Goal: Information Seeking & Learning: Learn about a topic

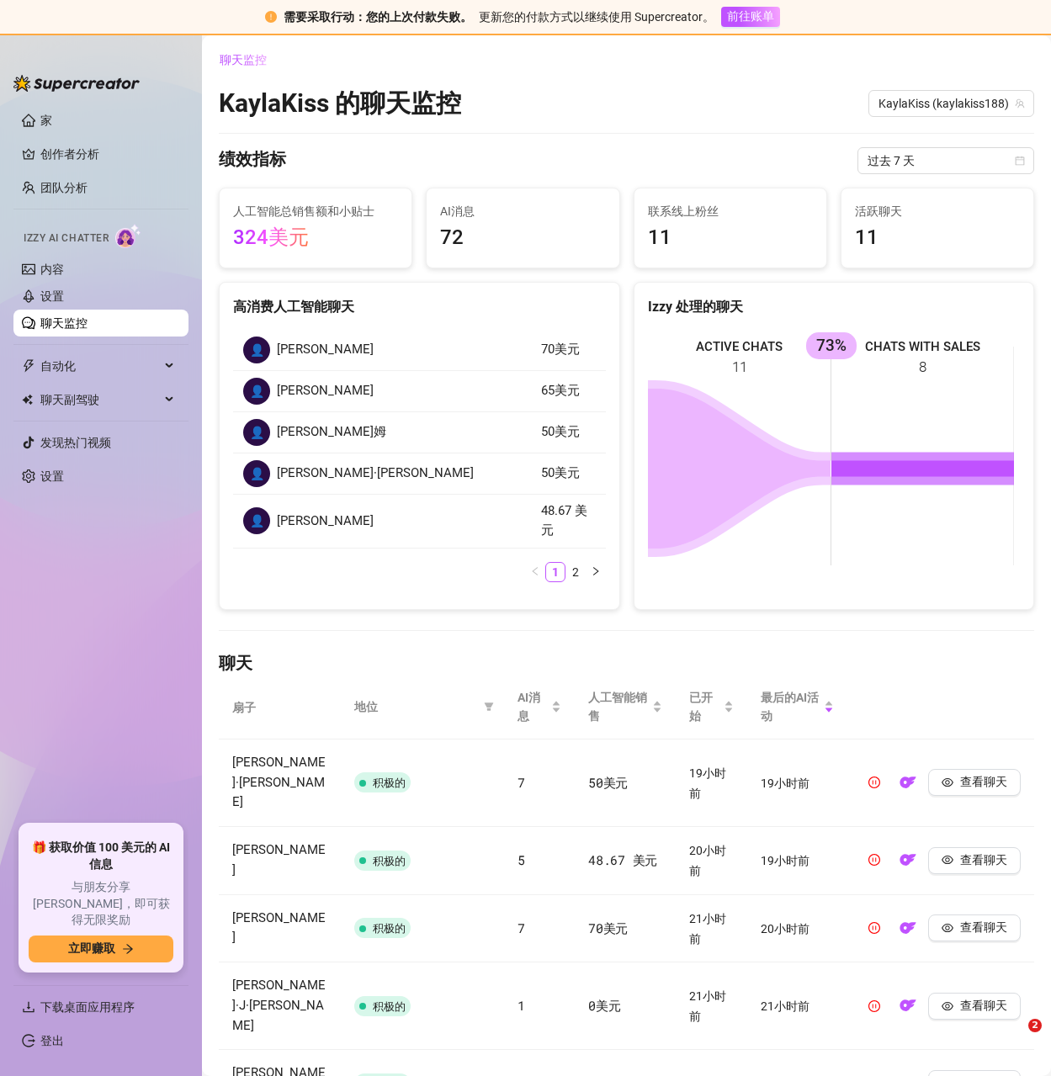
click at [77, 330] on link "聊天监控" at bounding box center [63, 322] width 47 height 13
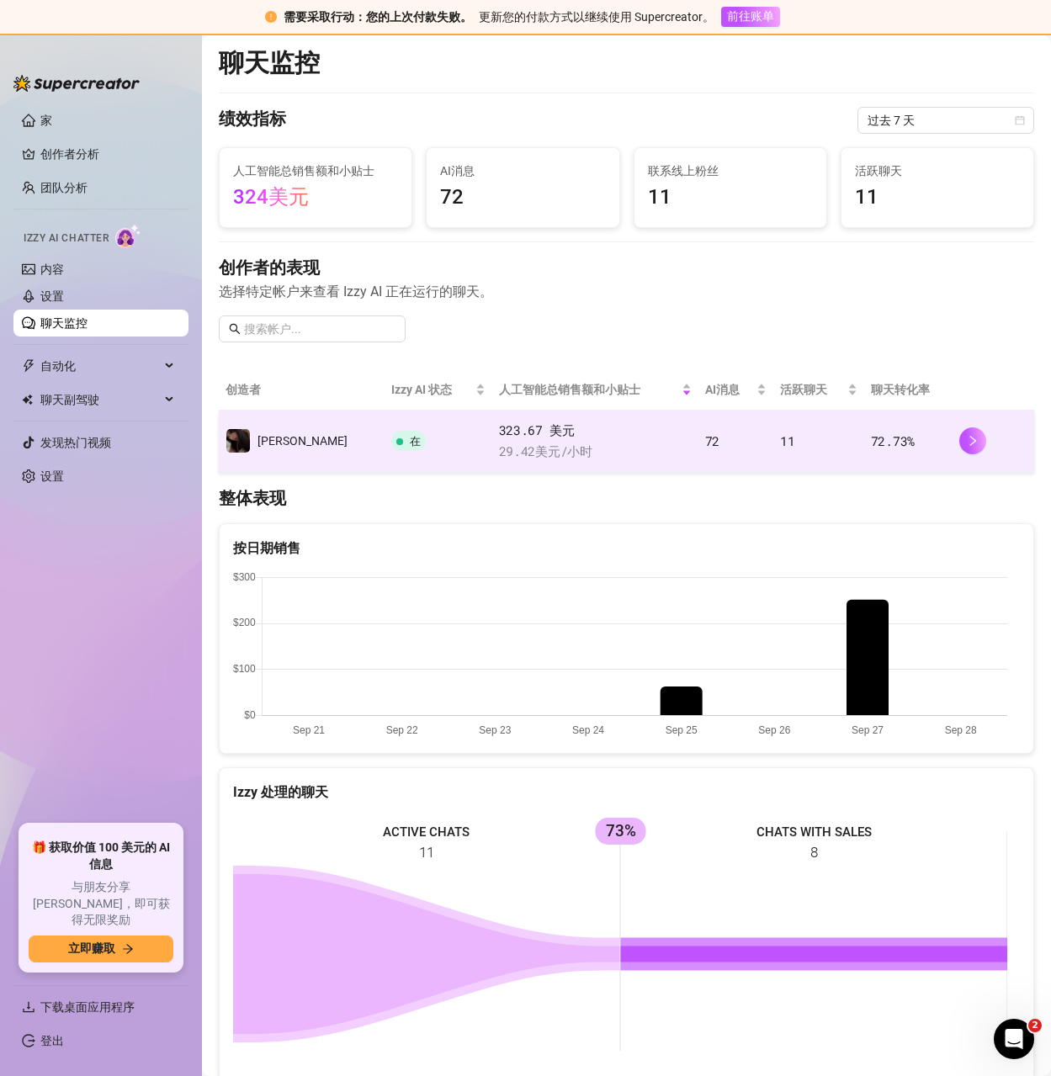
click at [744, 426] on td "72" at bounding box center [735, 442] width 75 height 62
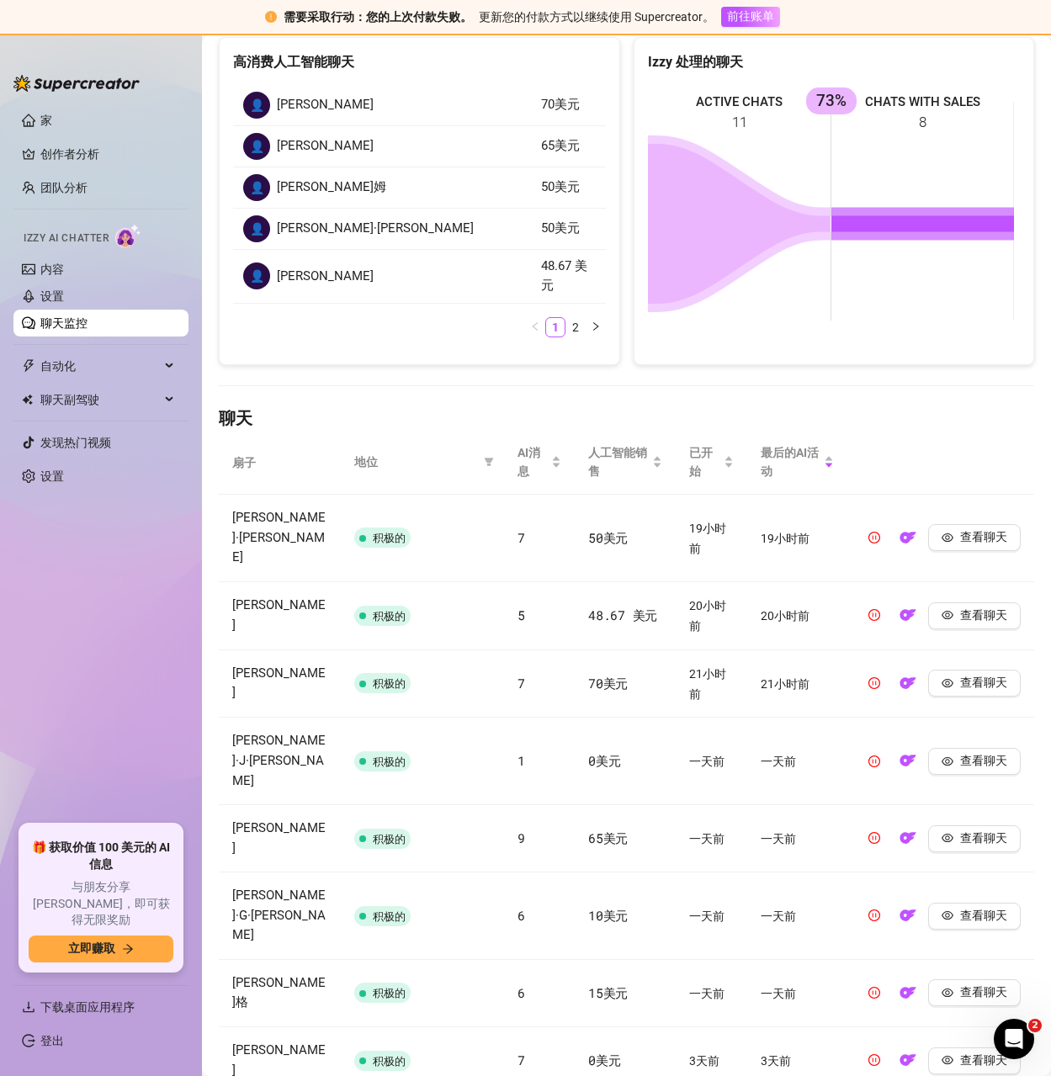
scroll to position [374, 0]
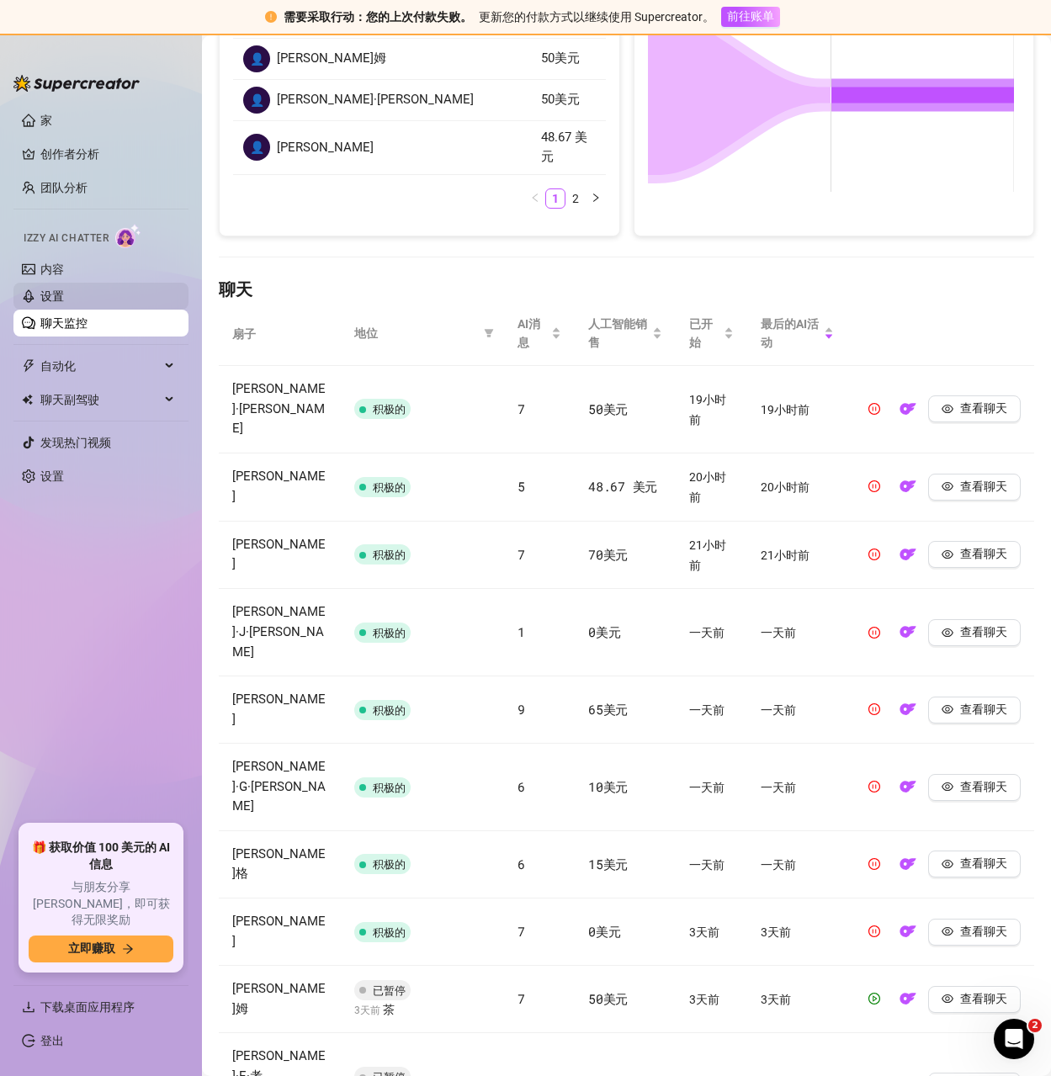
click at [64, 297] on link "设置" at bounding box center [52, 295] width 24 height 13
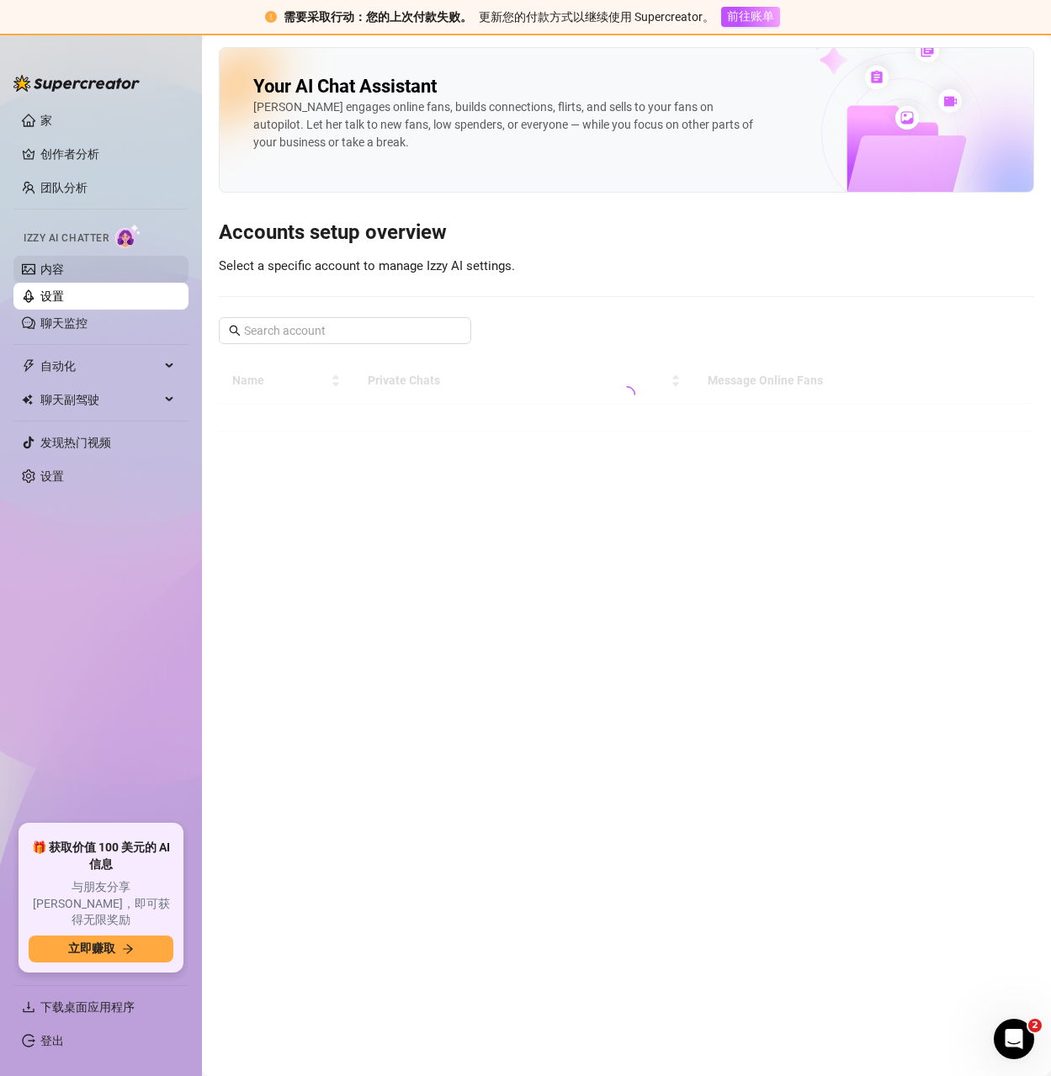
click at [62, 272] on link "内容" at bounding box center [52, 268] width 24 height 13
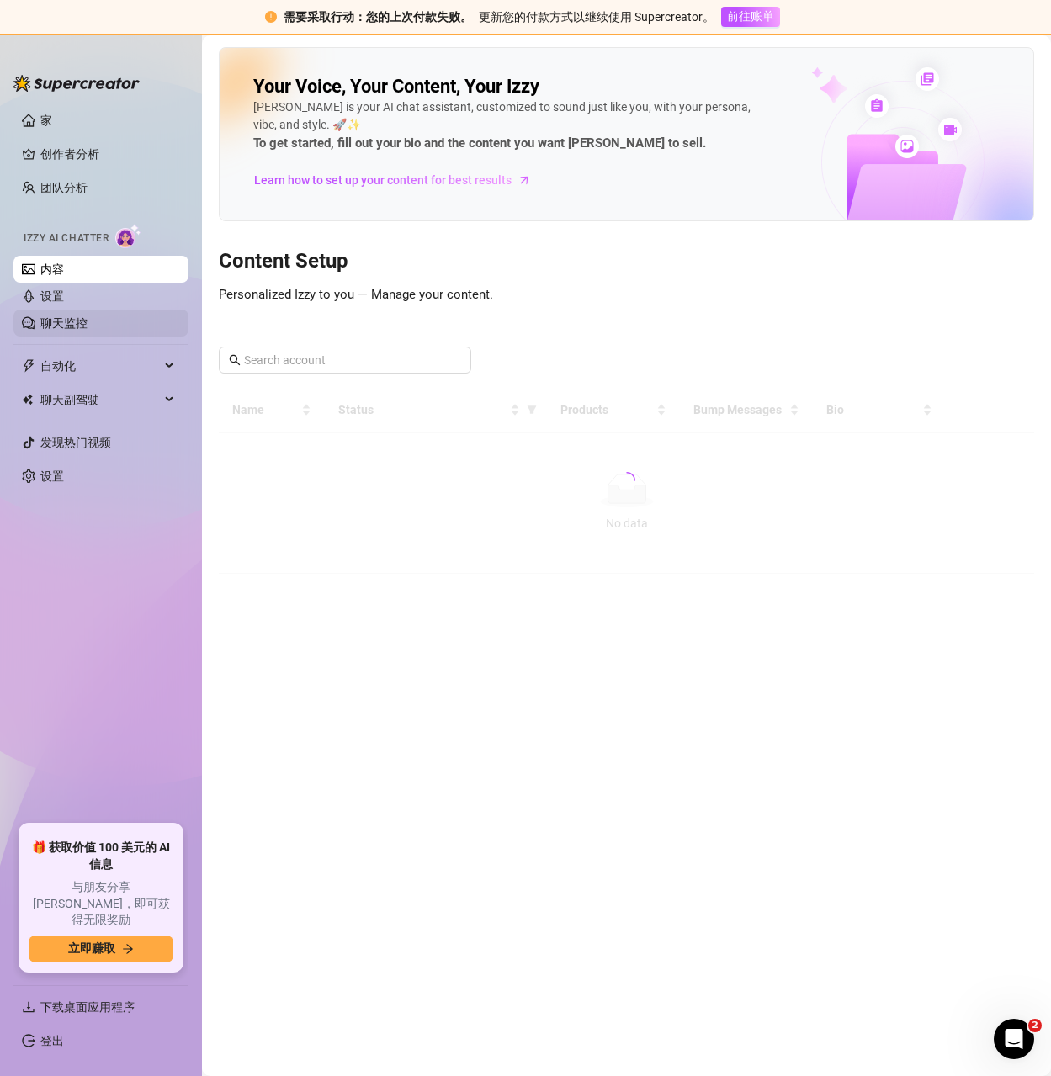
click at [73, 328] on link "聊天监控" at bounding box center [63, 322] width 47 height 13
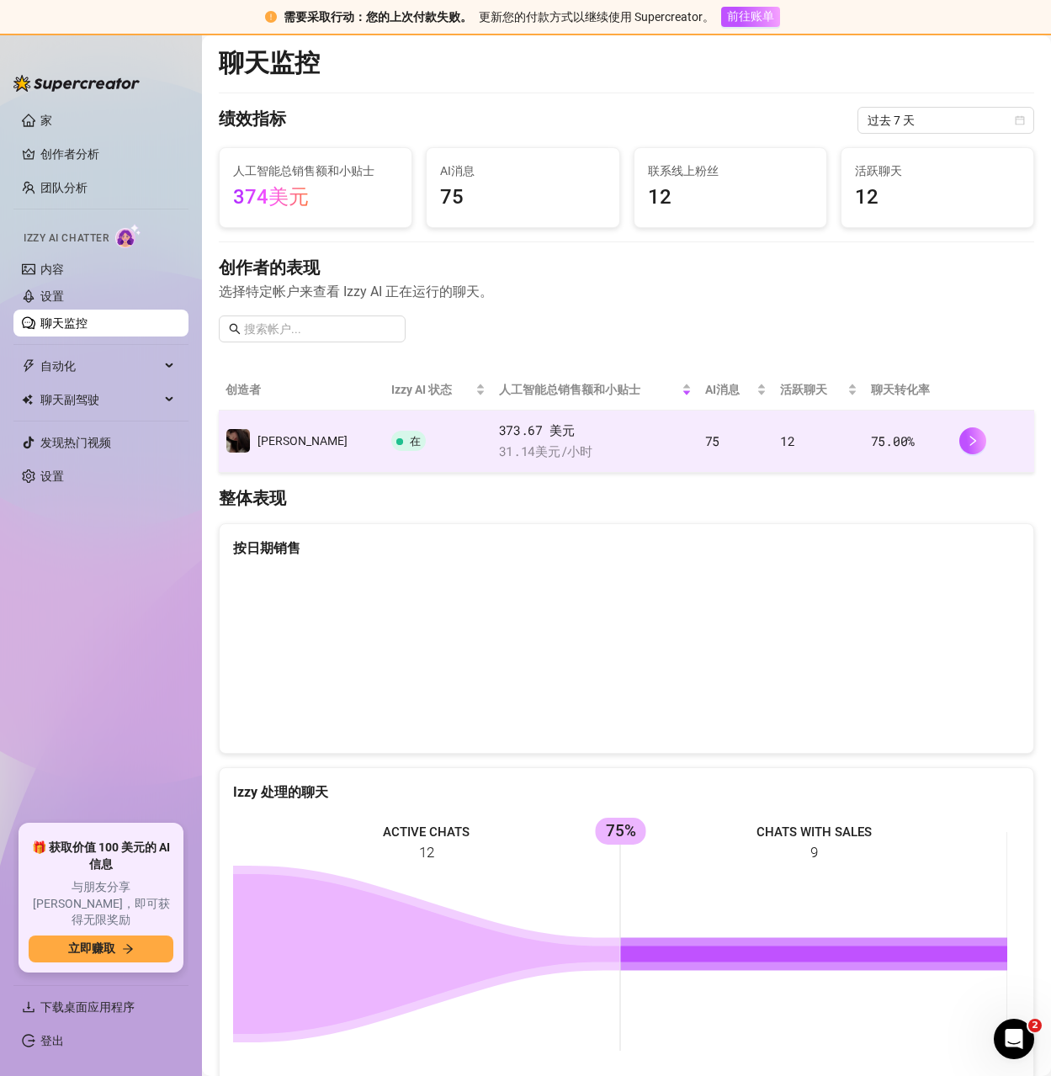
click at [665, 440] on div "373.67 美元 31.14 美元 /小时" at bounding box center [595, 441] width 193 height 41
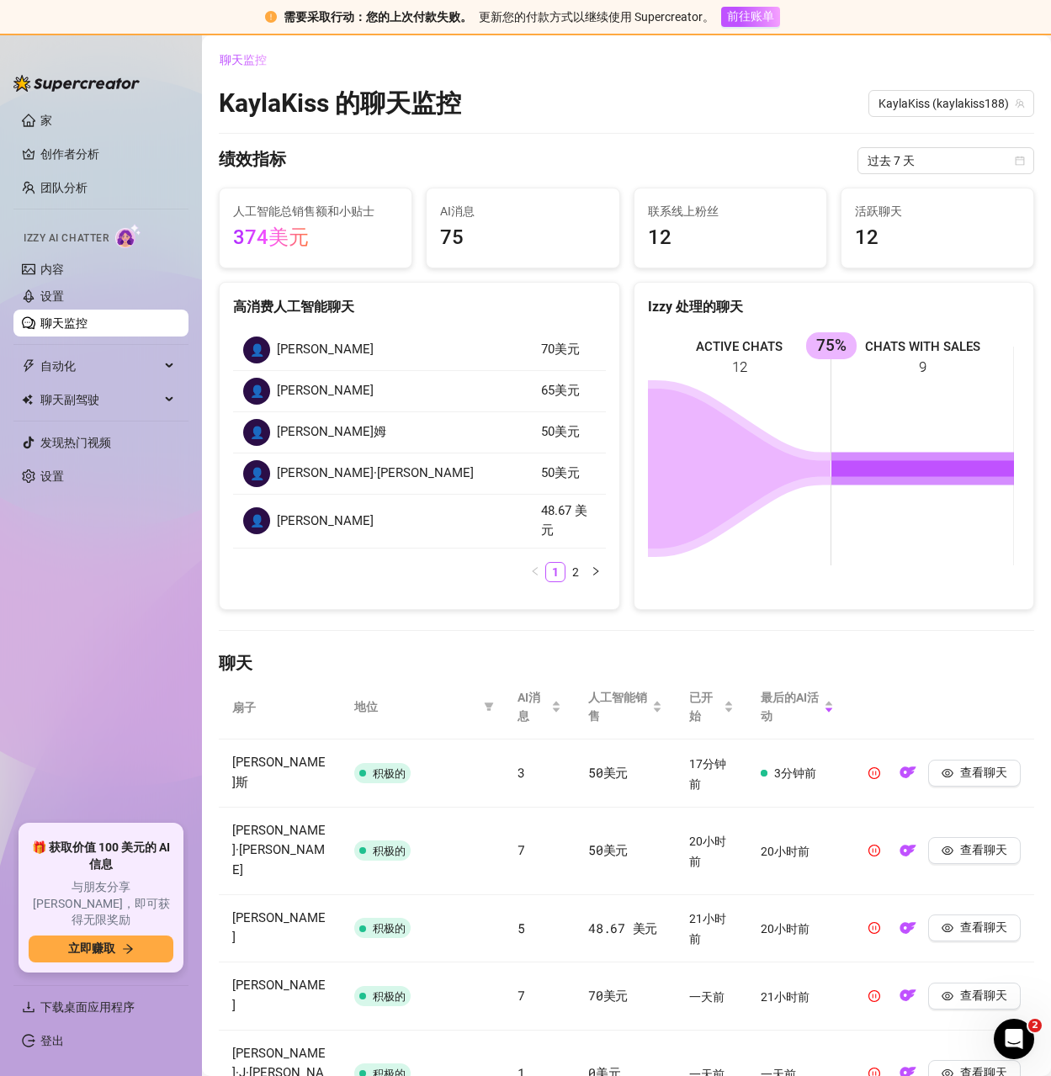
click at [101, 665] on ul "家 创作者分析 团队分析 Izzy AI Chatter 内容 设置 聊天监控 自动化 聊天副驾驶 发现热门视频 设置" at bounding box center [100, 459] width 175 height 718
click at [595, 573] on button "button" at bounding box center [595, 572] width 20 height 20
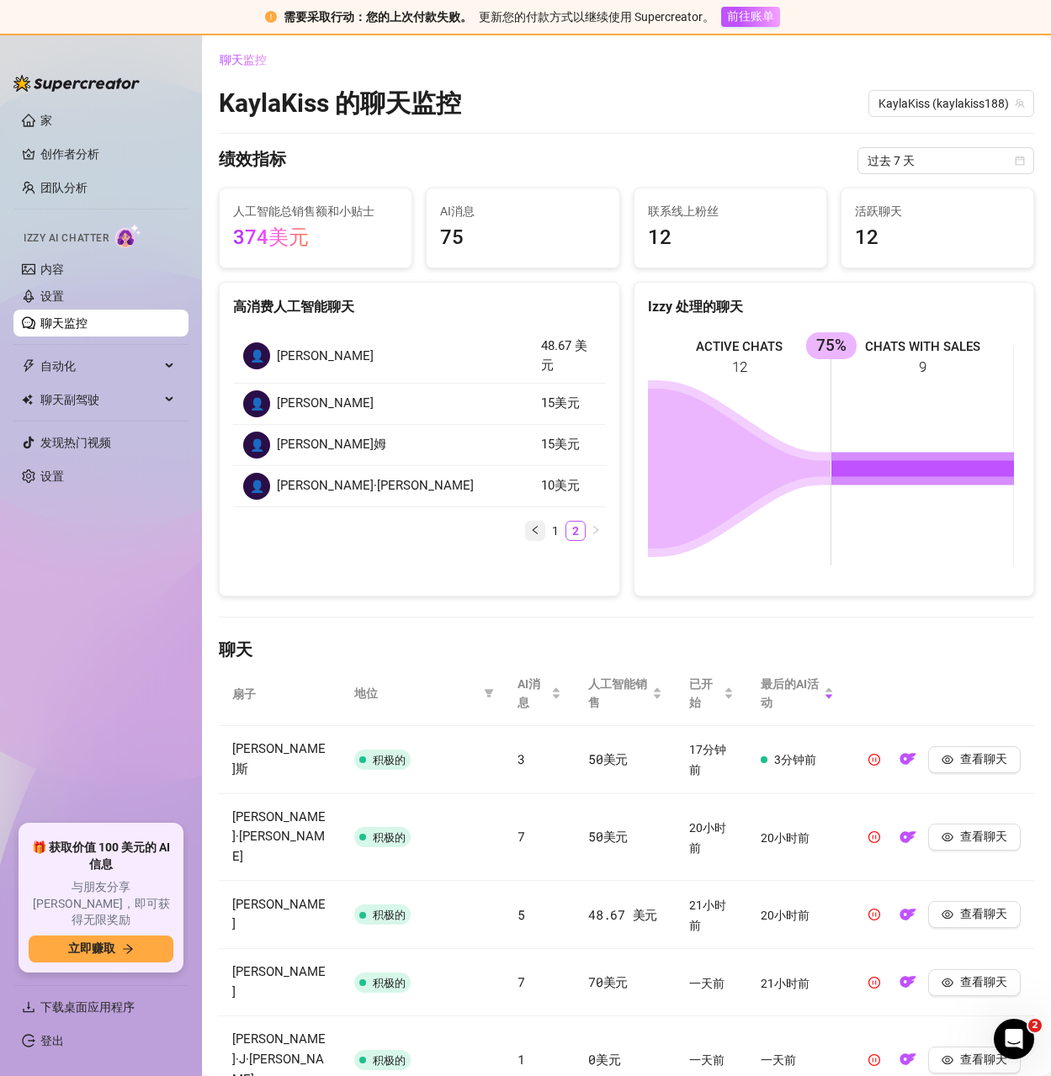
click at [530, 531] on icon "左边" at bounding box center [535, 530] width 10 height 10
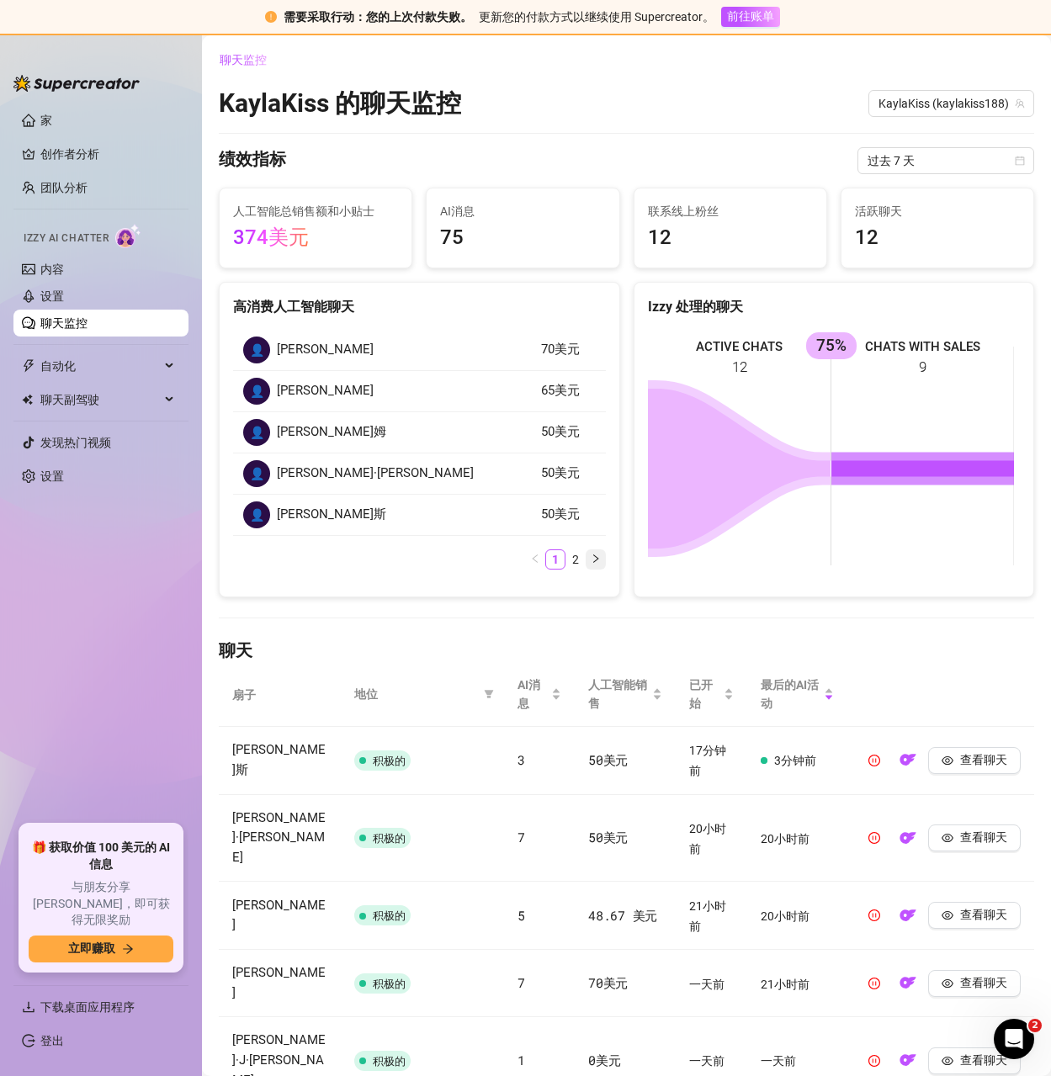
click at [592, 552] on button "button" at bounding box center [595, 559] width 20 height 20
click at [592, 552] on div "👤 [PERSON_NAME] $48.67 👤 [PERSON_NAME] $15 👤 [PERSON_NAME]姆 $15 👤 [PERSON_NAME]…" at bounding box center [420, 435] width 400 height 239
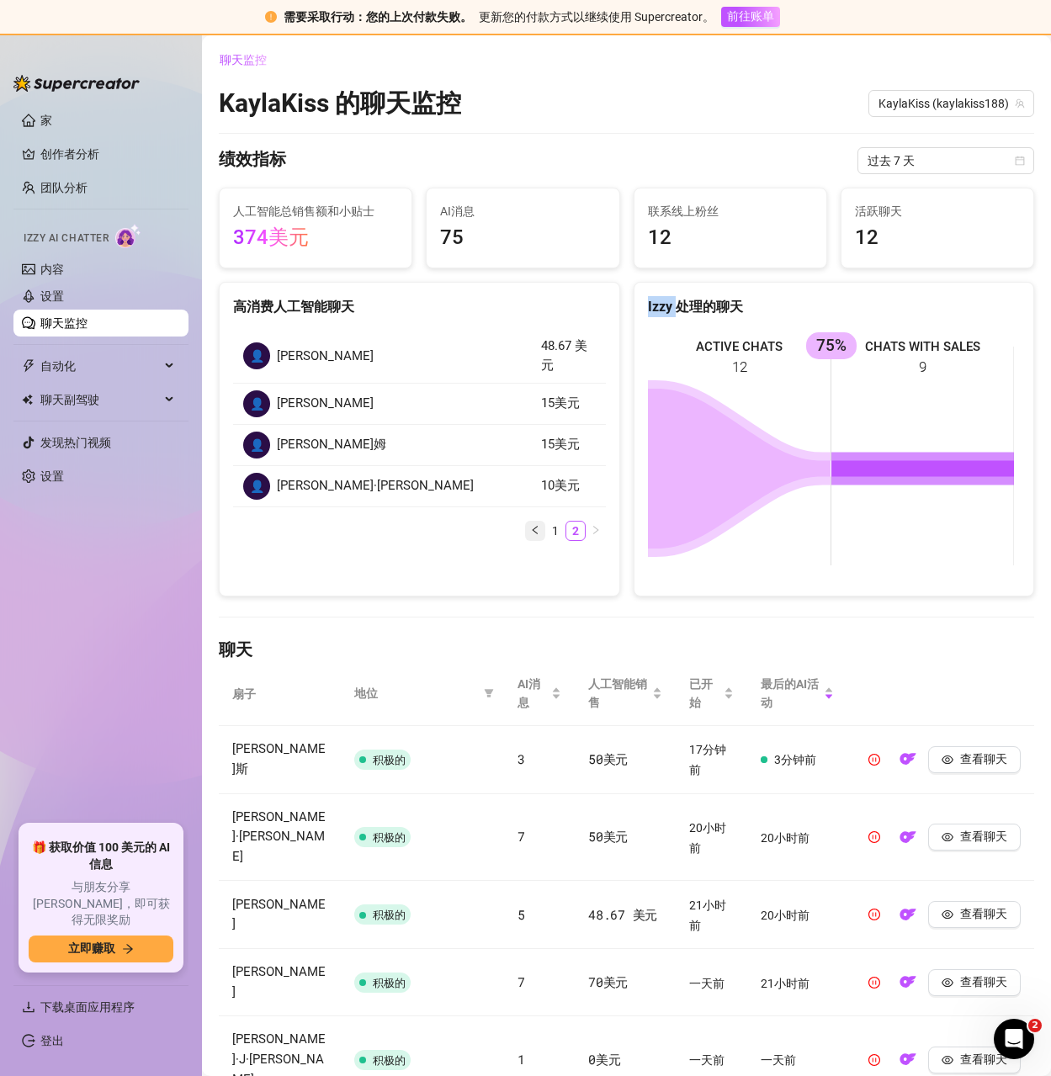
click at [532, 529] on icon "左边" at bounding box center [535, 530] width 10 height 10
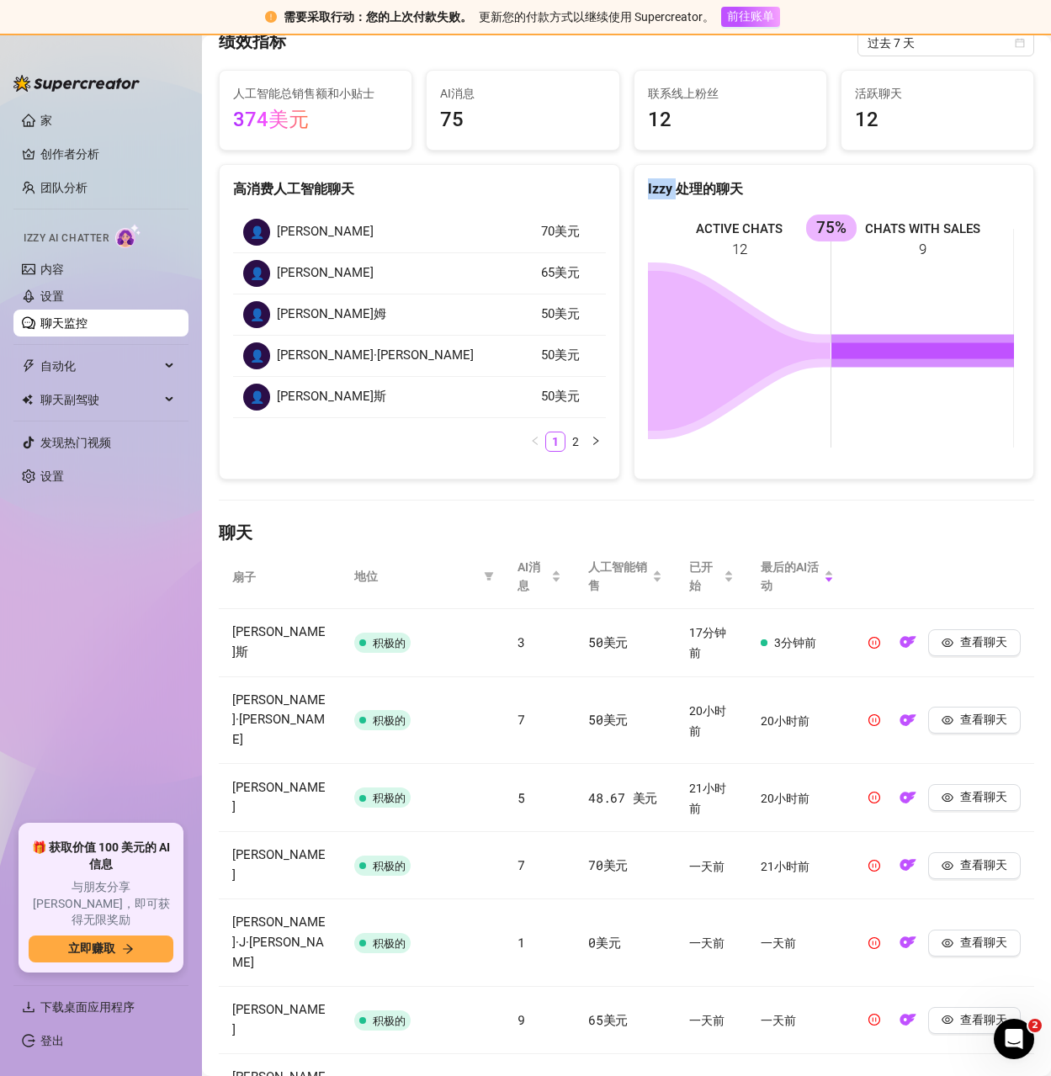
scroll to position [360, 0]
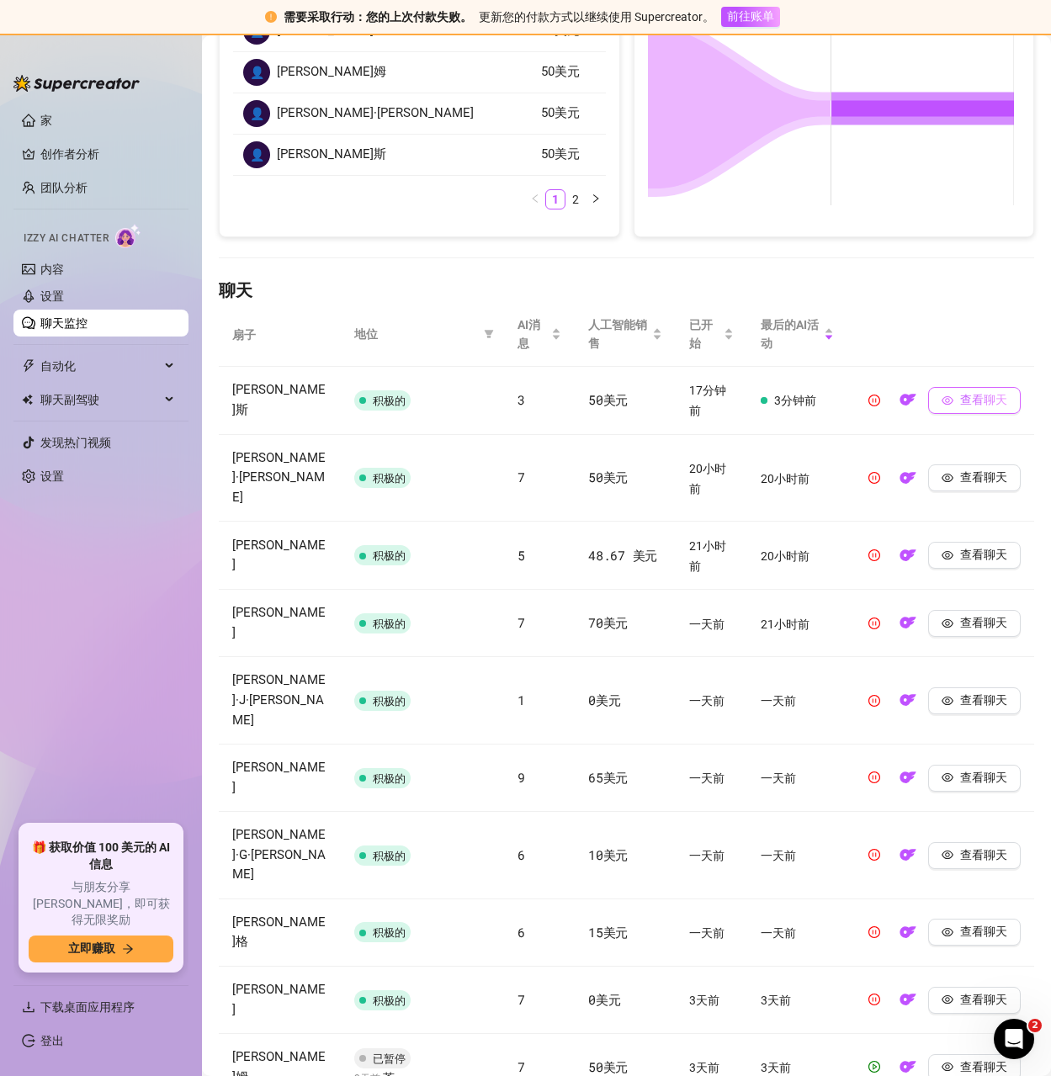
click at [984, 404] on font "查看聊天" at bounding box center [983, 399] width 47 height 13
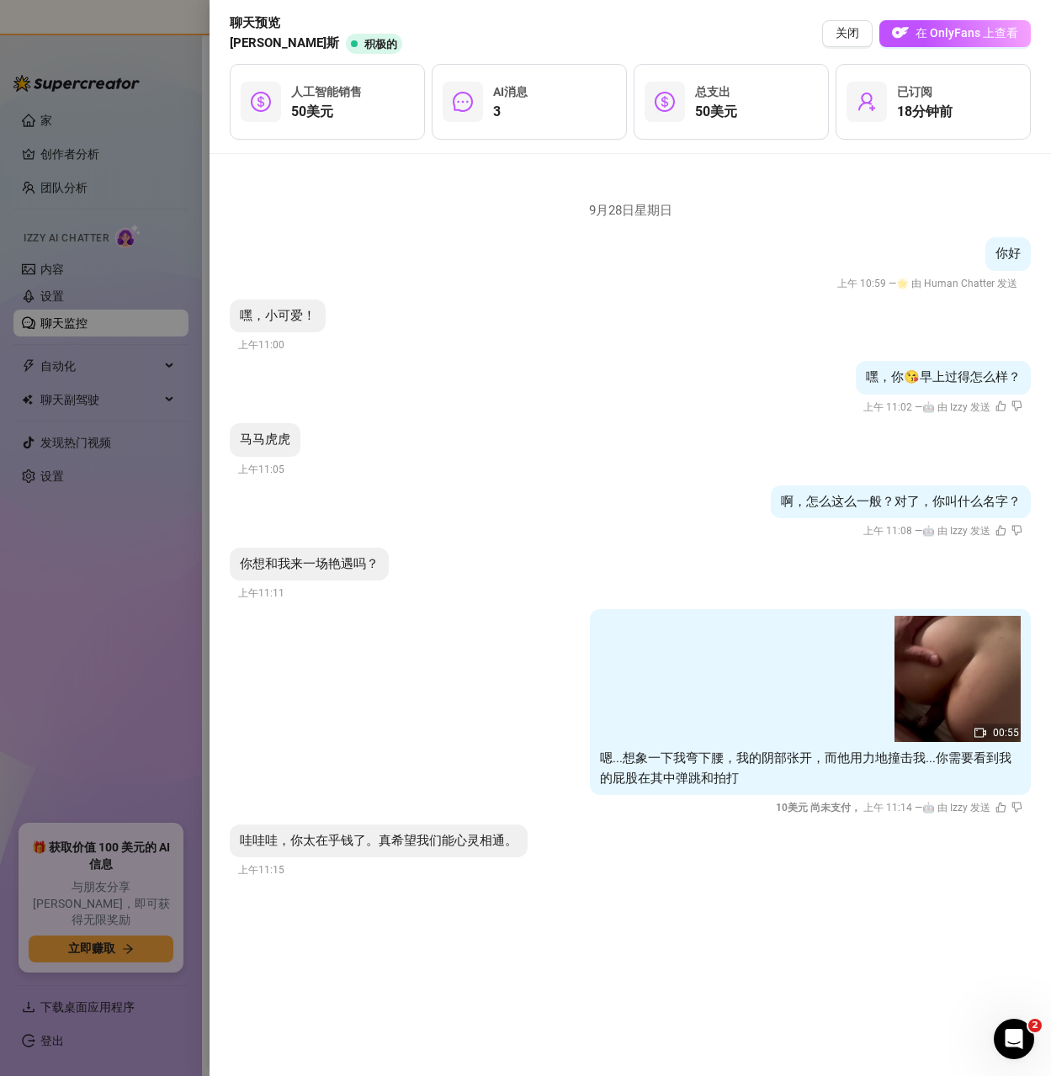
click at [130, 590] on div at bounding box center [525, 538] width 1051 height 1076
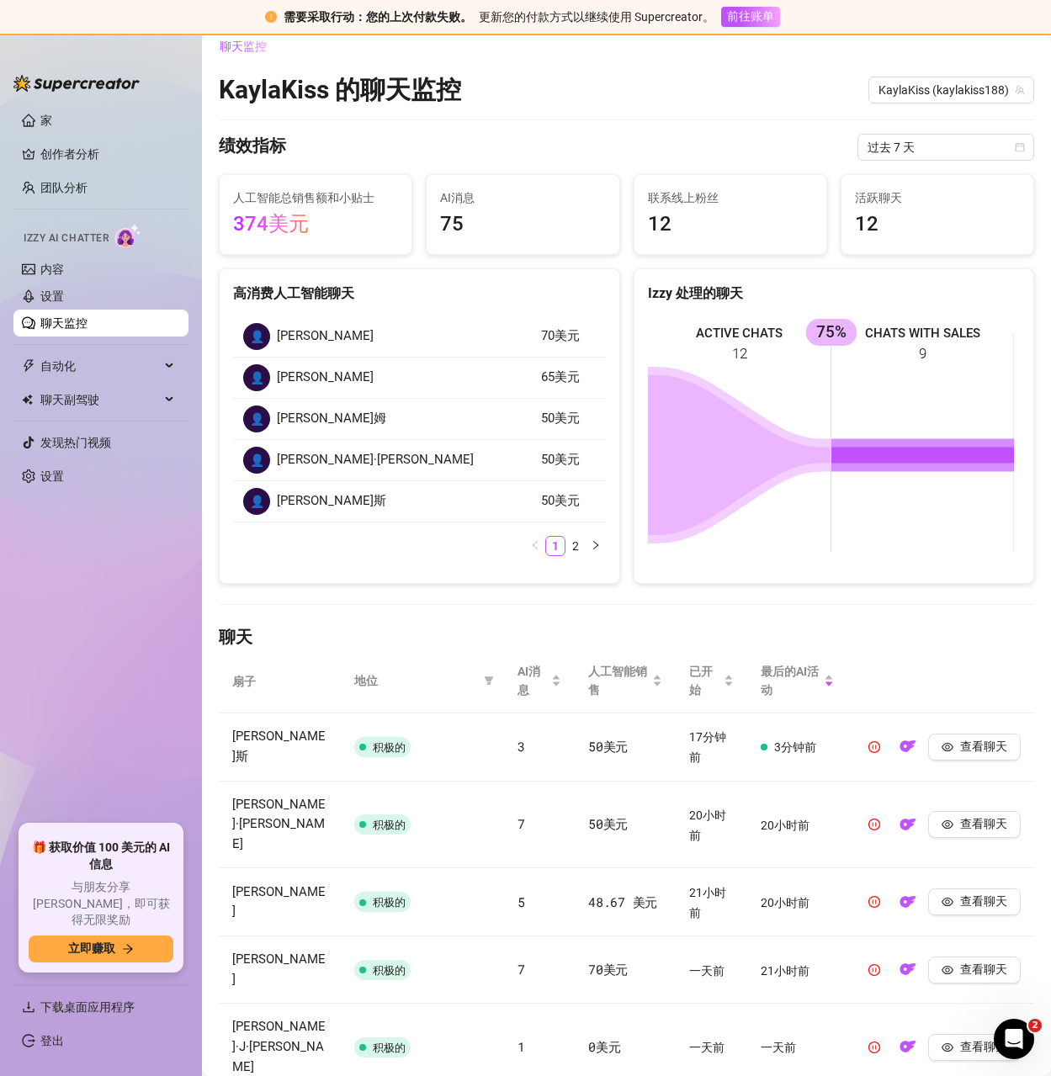
scroll to position [0, 0]
